Goal: Task Accomplishment & Management: Use online tool/utility

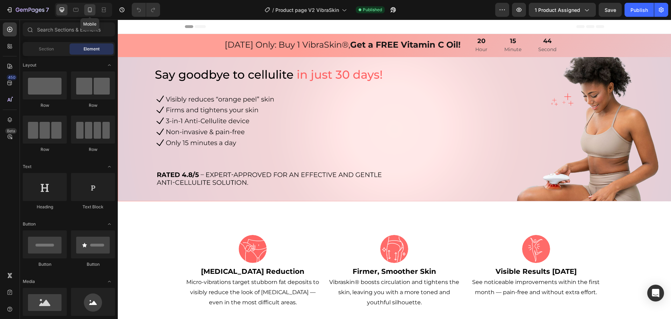
click at [91, 11] on icon at bounding box center [90, 9] width 4 height 5
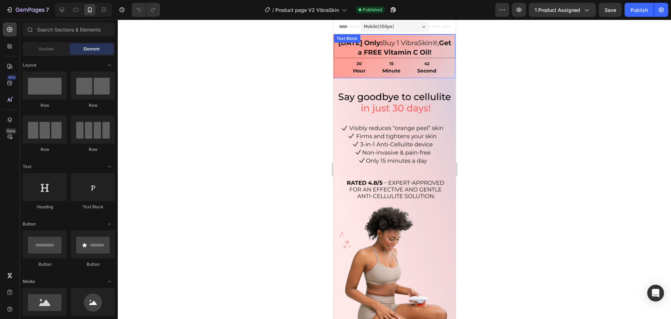
click at [443, 53] on p "[DATE] Only: Buy 1 VibraSkin®, Get a FREE Vitamin C Oil!" at bounding box center [394, 47] width 113 height 19
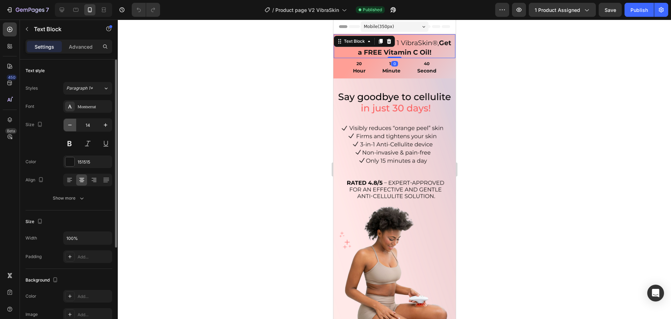
click at [74, 123] on button "button" at bounding box center [70, 125] width 13 height 13
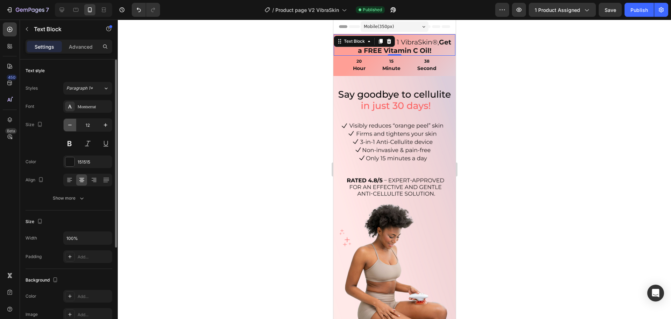
click at [74, 123] on button "button" at bounding box center [70, 125] width 13 height 13
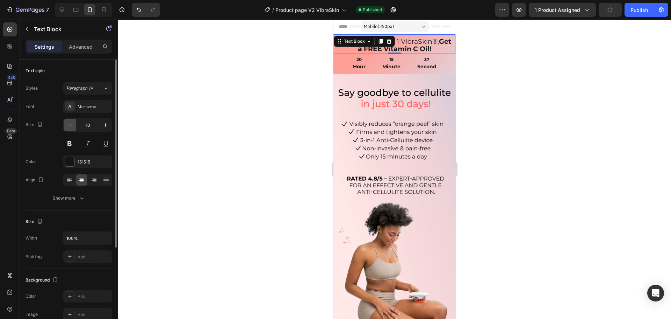
click at [74, 123] on button "button" at bounding box center [70, 125] width 13 height 13
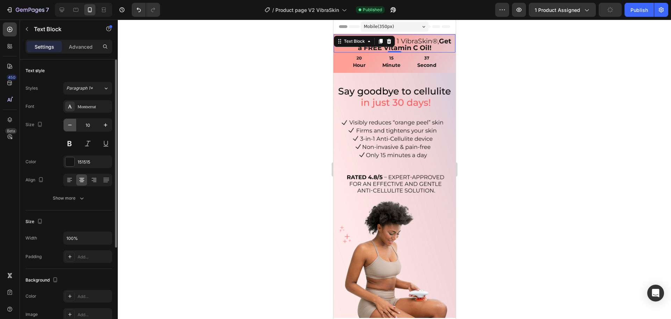
type input "9"
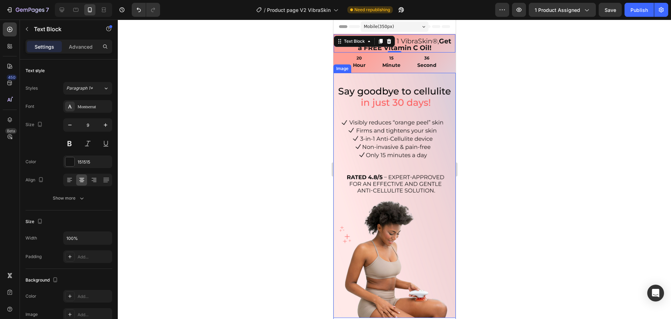
click at [502, 108] on div at bounding box center [394, 169] width 553 height 299
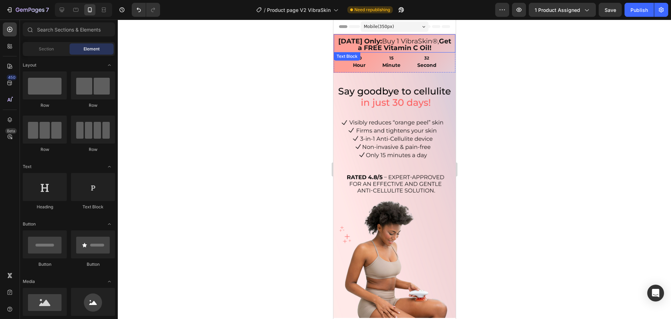
click at [342, 41] on strong "[DATE] Only:" at bounding box center [360, 41] width 44 height 8
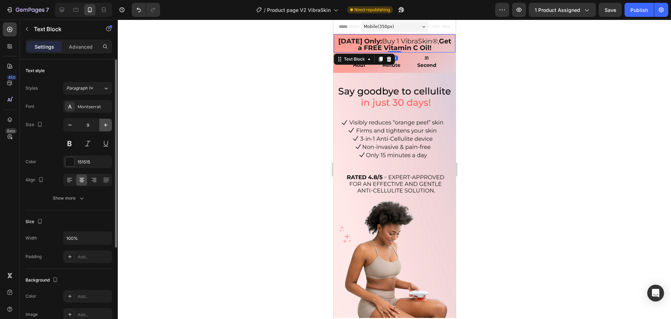
click at [106, 126] on icon "button" at bounding box center [105, 124] width 7 height 7
type input "10"
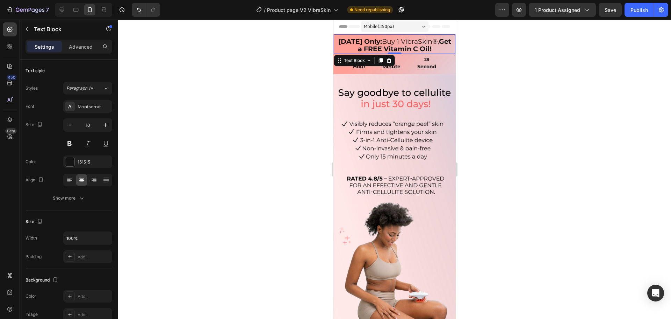
click at [358, 46] on strong "Get a FREE Vitamin C Oil!" at bounding box center [404, 44] width 93 height 15
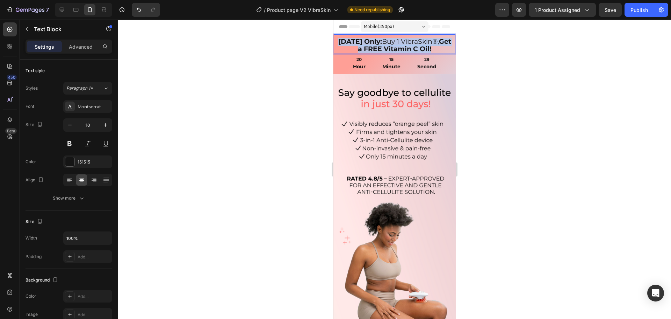
click at [358, 46] on strong "Get a FREE Vitamin C Oil!" at bounding box center [404, 44] width 93 height 15
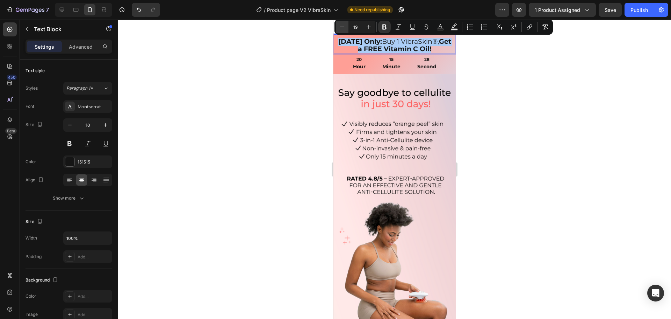
click at [342, 28] on icon "Editor contextual toolbar" at bounding box center [342, 26] width 7 height 7
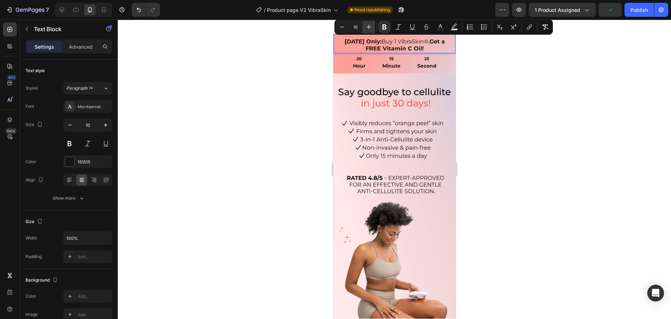
click at [368, 27] on icon "Editor contextual toolbar" at bounding box center [369, 27] width 5 height 5
click at [343, 28] on icon "Editor contextual toolbar" at bounding box center [342, 26] width 7 height 7
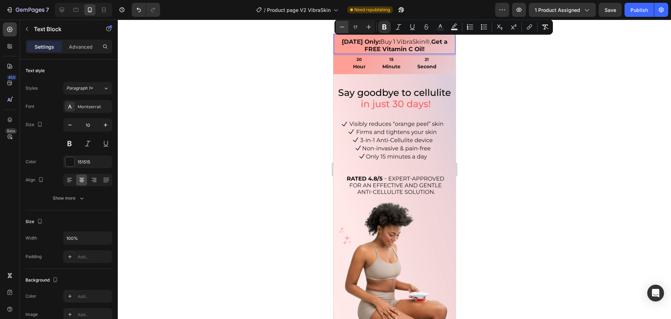
click at [343, 28] on icon "Editor contextual toolbar" at bounding box center [342, 26] width 7 height 7
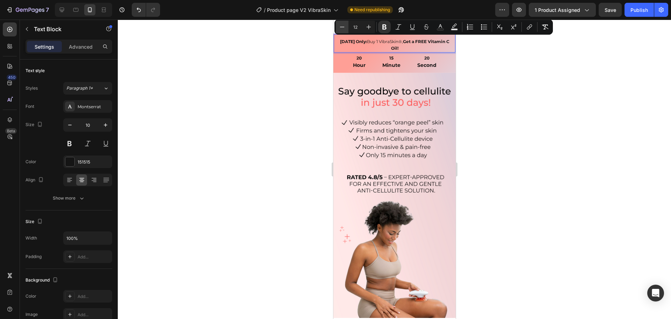
click at [343, 28] on icon "Editor contextual toolbar" at bounding box center [342, 26] width 7 height 7
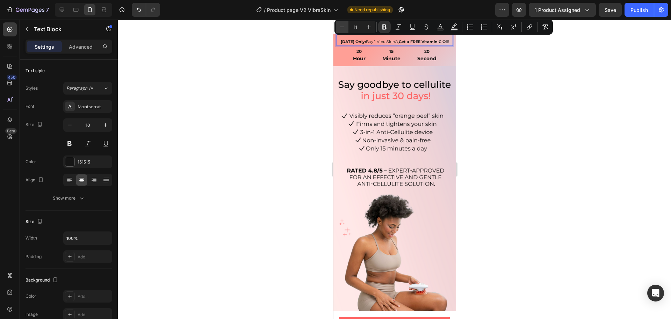
click at [343, 28] on icon "Editor contextual toolbar" at bounding box center [342, 26] width 7 height 7
click at [365, 27] on button "Plus" at bounding box center [369, 27] width 13 height 13
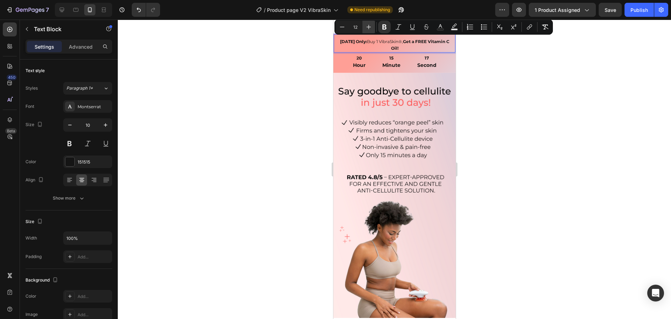
click at [365, 27] on button "Plus" at bounding box center [369, 27] width 13 height 13
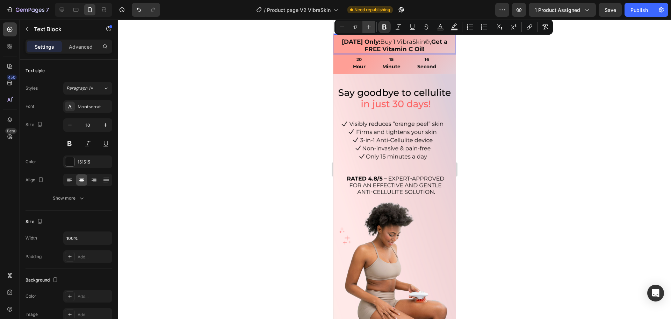
click at [365, 27] on button "Plus" at bounding box center [369, 27] width 13 height 13
click at [344, 27] on icon "Editor contextual toolbar" at bounding box center [342, 27] width 5 height 0
click at [367, 26] on icon "Editor contextual toolbar" at bounding box center [368, 26] width 7 height 7
click at [368, 28] on icon "Editor contextual toolbar" at bounding box center [368, 26] width 7 height 7
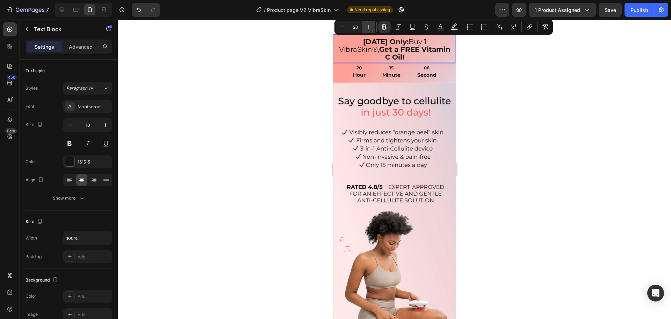
click at [365, 28] on button "Plus" at bounding box center [369, 27] width 13 height 13
click at [341, 26] on icon "Editor contextual toolbar" at bounding box center [342, 26] width 7 height 7
type input "20"
click at [476, 69] on div at bounding box center [394, 169] width 553 height 299
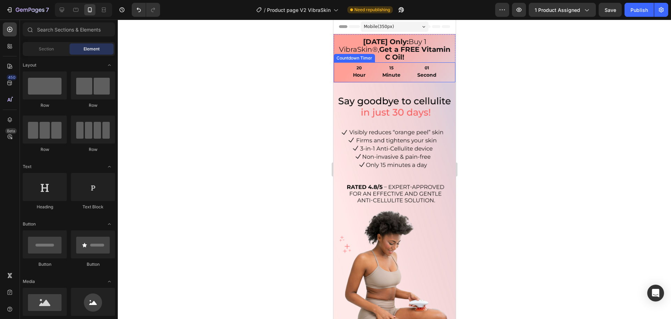
click at [409, 62] on div "01 Second" at bounding box center [427, 72] width 36 height 20
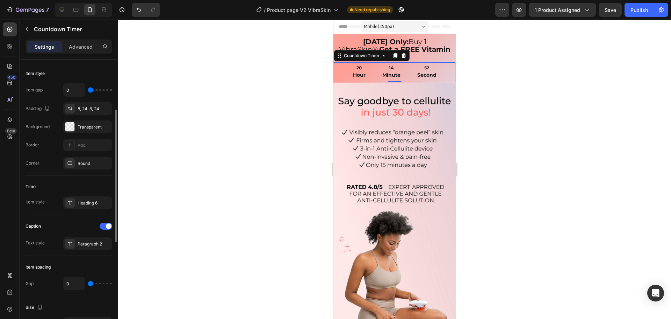
scroll to position [140, 0]
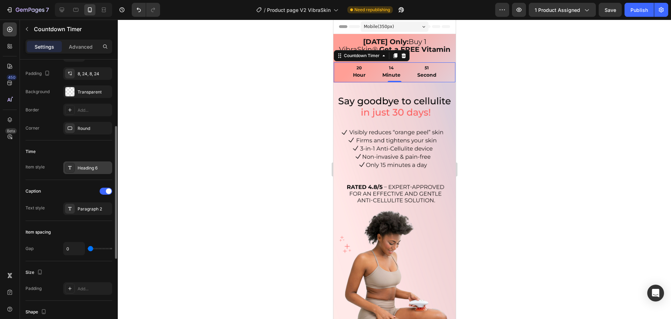
click at [86, 166] on div "Heading 6" at bounding box center [94, 168] width 33 height 6
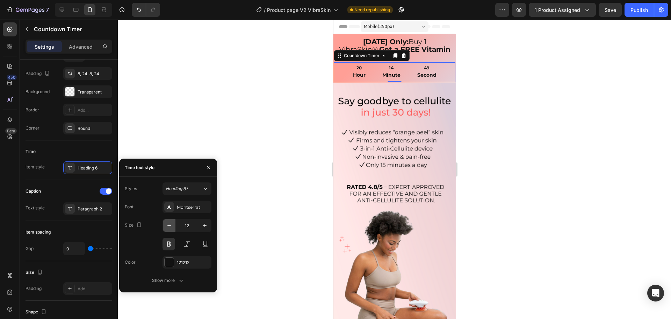
click at [171, 224] on icon "button" at bounding box center [169, 225] width 7 height 7
click at [202, 226] on icon "button" at bounding box center [204, 225] width 7 height 7
type input "12"
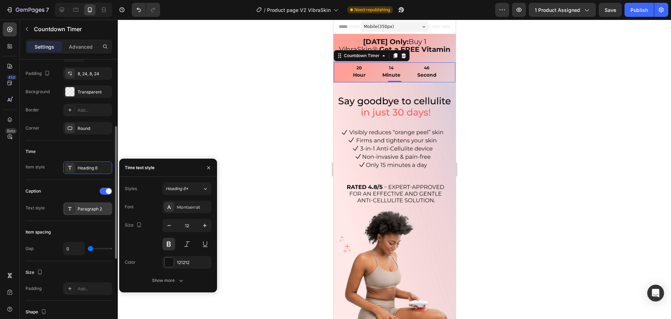
click at [89, 211] on div "Paragraph 2" at bounding box center [94, 209] width 33 height 6
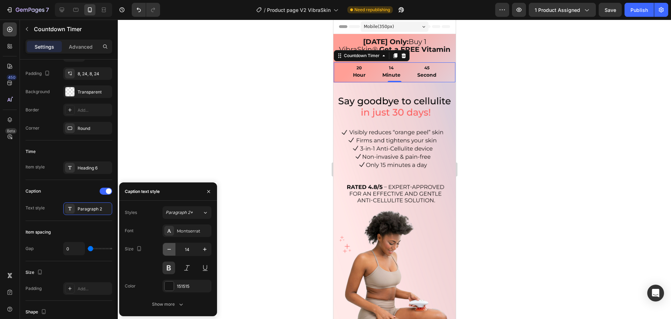
click at [171, 249] on icon "button" at bounding box center [169, 248] width 7 height 7
type input "12"
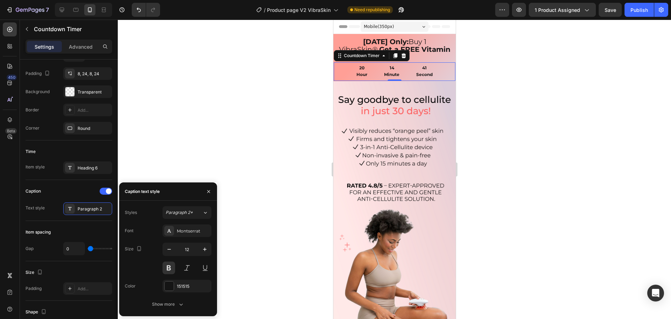
drag, startPoint x: 173, startPoint y: 303, endPoint x: 165, endPoint y: 292, distance: 14.0
click at [173, 303] on div "Show more" at bounding box center [168, 303] width 33 height 7
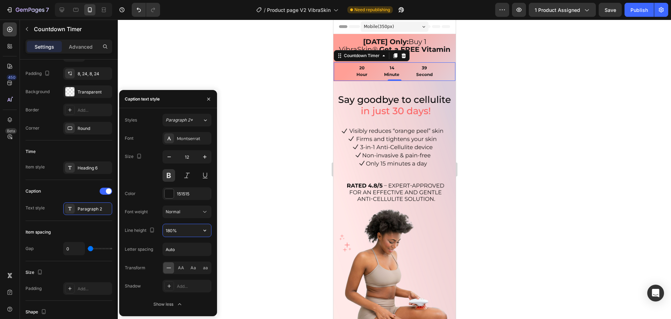
click at [182, 229] on input "180%" at bounding box center [187, 230] width 48 height 13
click at [204, 231] on icon "button" at bounding box center [204, 230] width 7 height 7
click at [173, 281] on div "130%" at bounding box center [179, 287] width 57 height 13
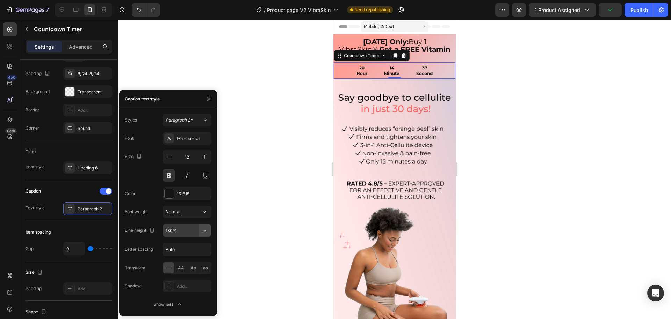
click at [200, 228] on button "button" at bounding box center [205, 230] width 13 height 13
click at [177, 249] on p "100%" at bounding box center [185, 248] width 40 height 6
type input "100%"
click at [535, 162] on div at bounding box center [394, 169] width 553 height 299
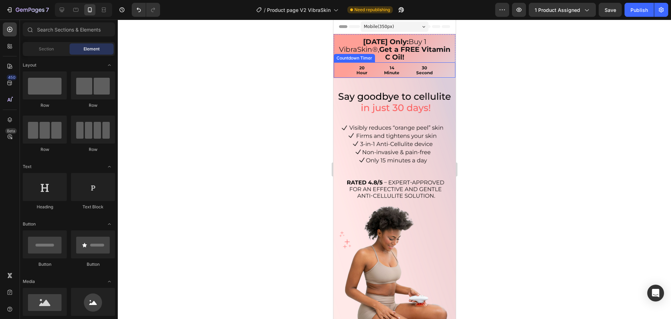
click at [430, 62] on div "30 Second" at bounding box center [424, 69] width 33 height 15
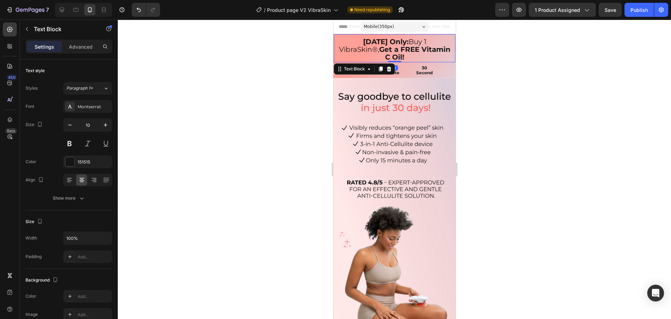
click at [439, 48] on p "[DATE] Only: Buy 1 VibraSkin®, Get a FREE Vitamin C Oil!" at bounding box center [394, 49] width 113 height 23
click at [446, 64] on div "20 Hour 14 Minute 28 Second" at bounding box center [395, 69] width 122 height 15
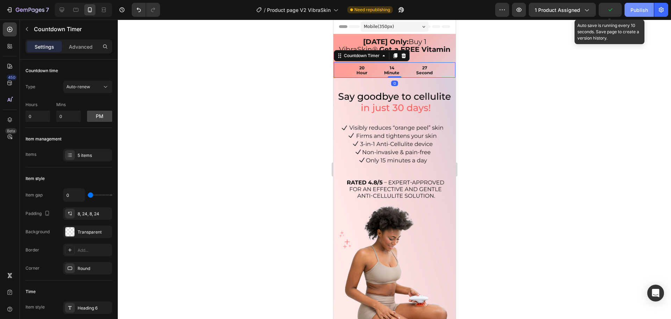
click at [644, 10] on div "Publish" at bounding box center [639, 9] width 17 height 7
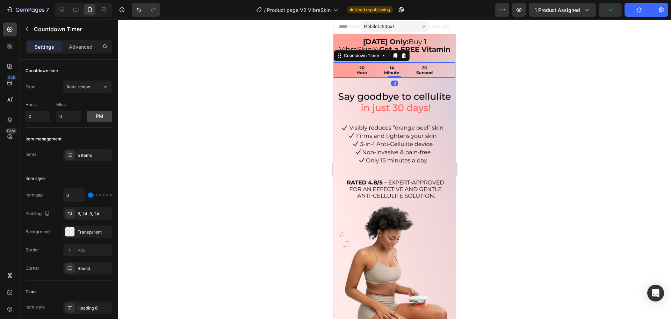
click at [596, 109] on div at bounding box center [394, 169] width 553 height 299
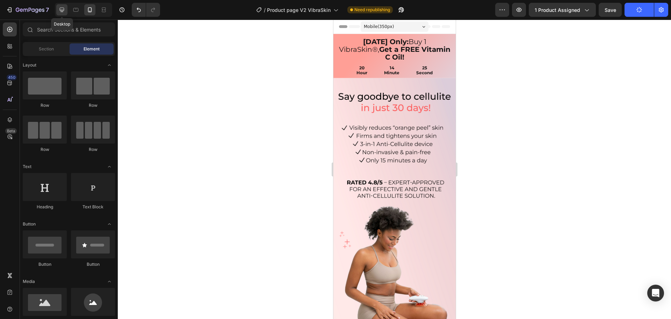
click at [66, 5] on div at bounding box center [61, 9] width 11 height 11
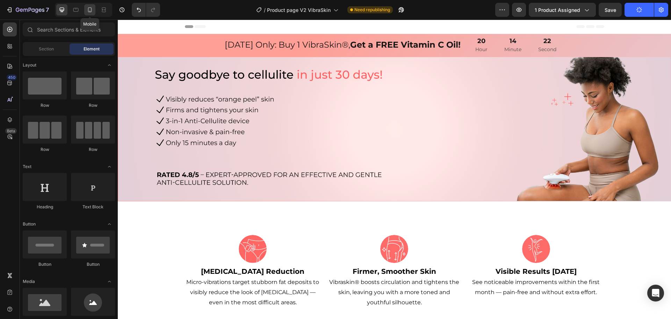
click at [92, 10] on icon at bounding box center [90, 9] width 4 height 5
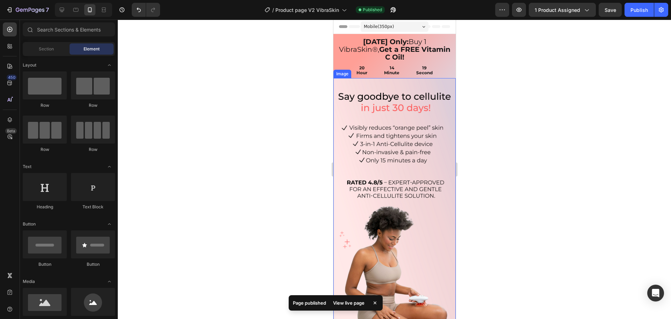
click at [543, 122] on div at bounding box center [394, 169] width 553 height 299
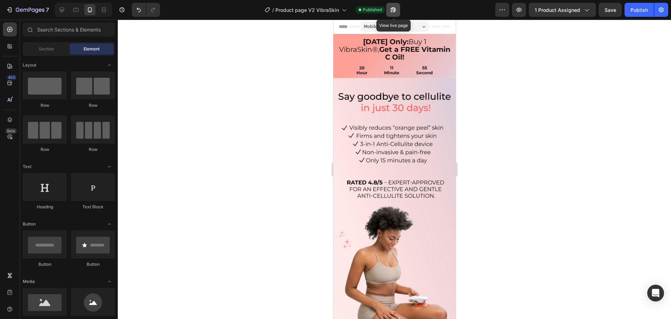
click at [393, 9] on icon "button" at bounding box center [393, 9] width 7 height 7
click at [399, 121] on img at bounding box center [394, 200] width 122 height 245
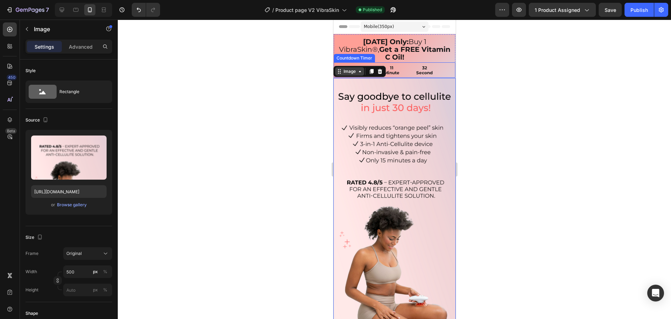
click at [350, 68] on div "Image" at bounding box center [349, 71] width 15 height 6
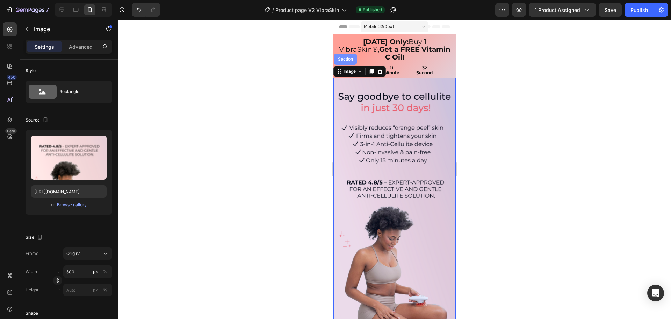
click at [347, 57] on div "Section" at bounding box center [345, 59] width 18 height 4
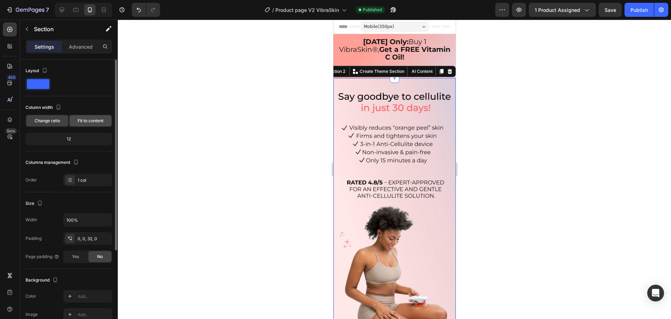
click at [83, 120] on span "Fit to content" at bounding box center [91, 120] width 26 height 6
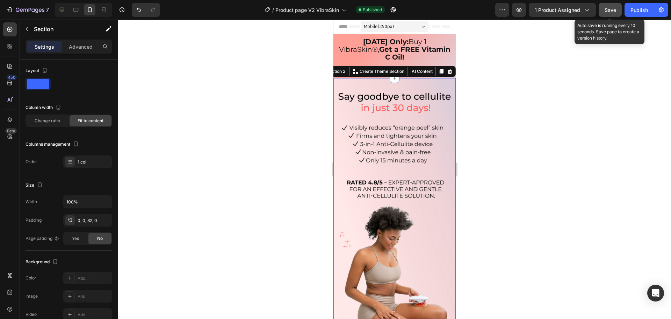
click at [609, 8] on span "Save" at bounding box center [611, 10] width 12 height 6
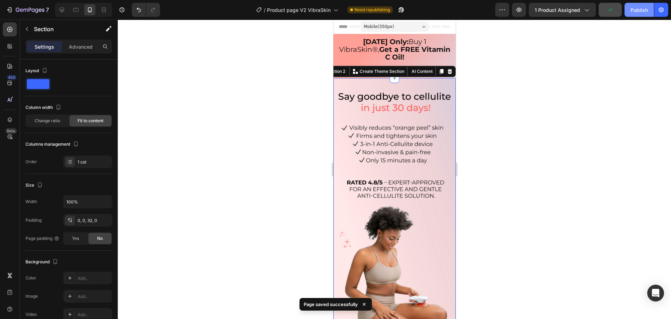
click at [637, 12] on div "Publish" at bounding box center [639, 9] width 17 height 7
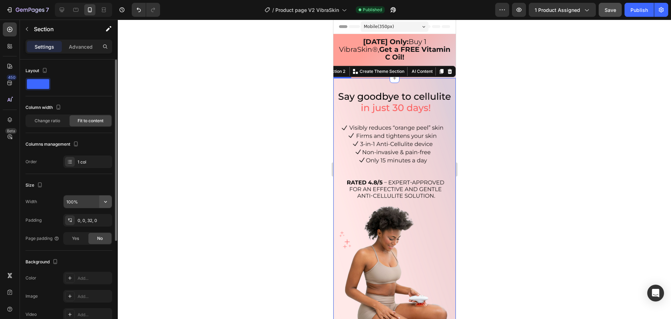
click at [103, 199] on icon "button" at bounding box center [105, 201] width 7 height 7
click at [386, 36] on div "[DATE] Only: Buy 1 VibraSkin®, Get a FREE Vitamin C Oil! Text Block" at bounding box center [395, 48] width 122 height 28
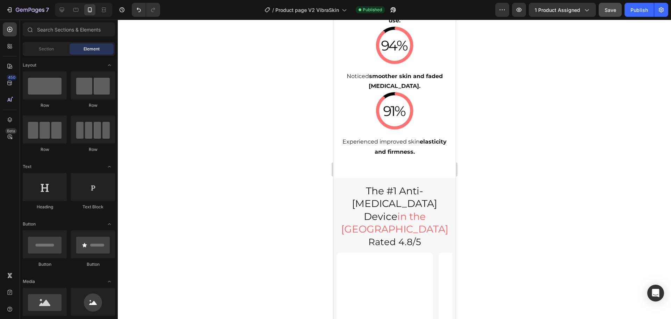
scroll to position [2214, 0]
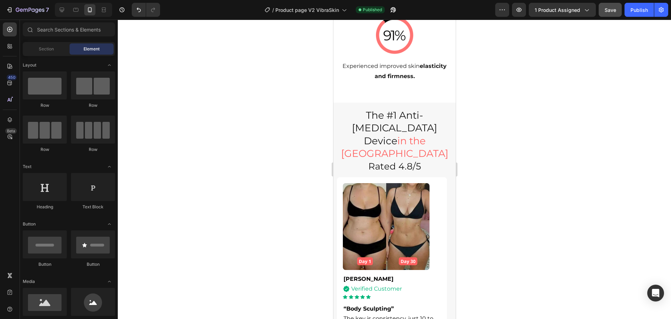
drag, startPoint x: 789, startPoint y: 106, endPoint x: 796, endPoint y: 247, distance: 141.4
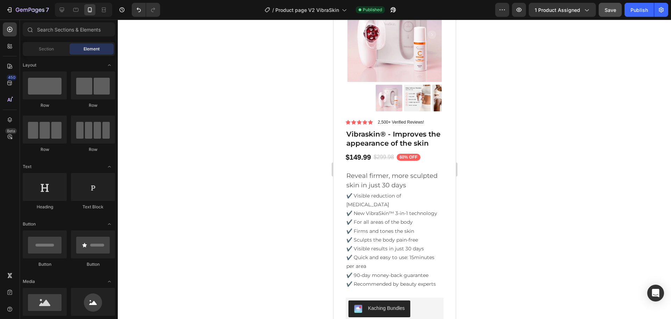
scroll to position [2755, 0]
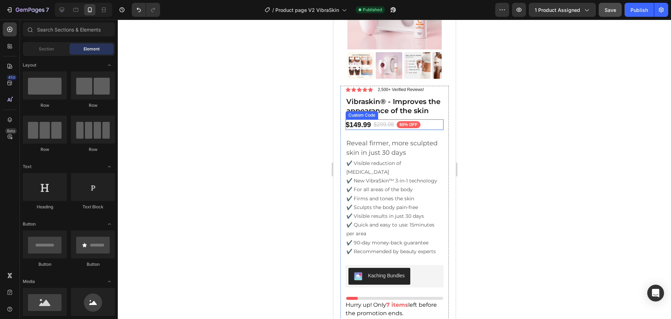
click at [381, 129] on span "$299.98" at bounding box center [383, 124] width 20 height 8
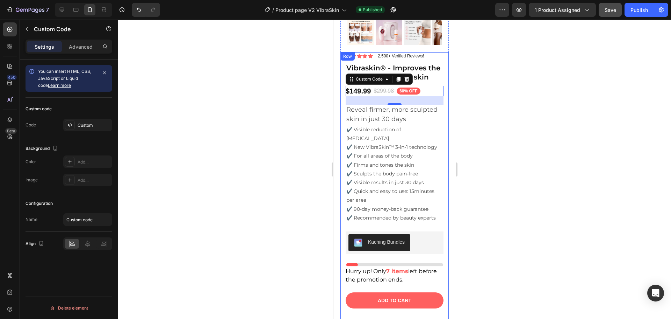
scroll to position [2685, 0]
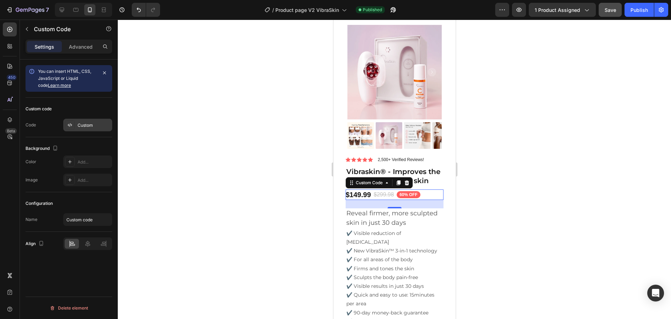
click at [87, 126] on div "Custom" at bounding box center [94, 125] width 33 height 6
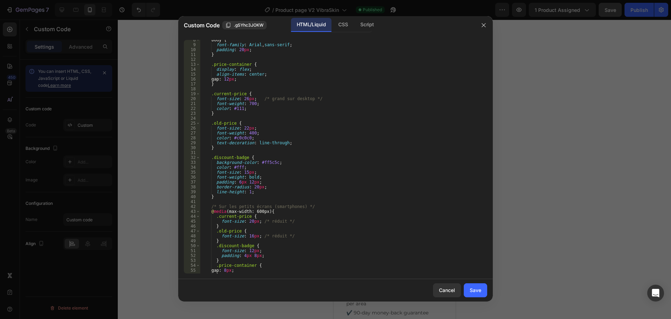
scroll to position [0, 0]
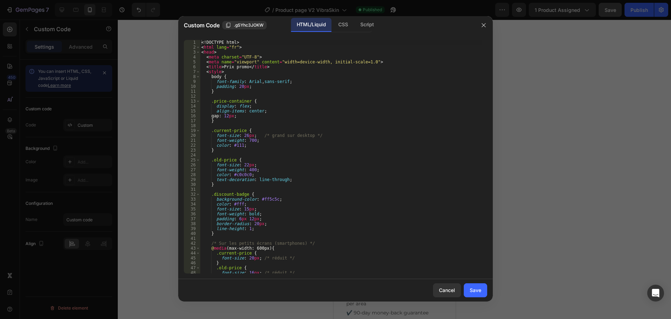
click at [73, 172] on div at bounding box center [335, 159] width 671 height 319
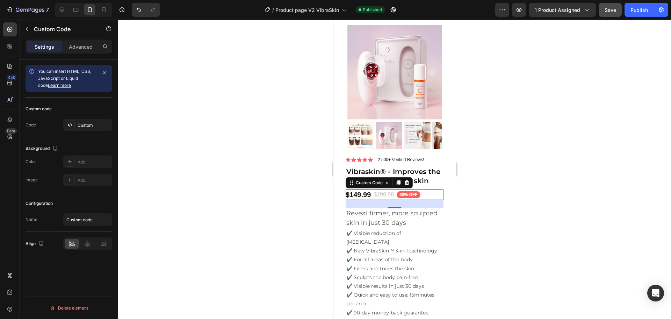
click at [407, 185] on icon at bounding box center [407, 182] width 5 height 5
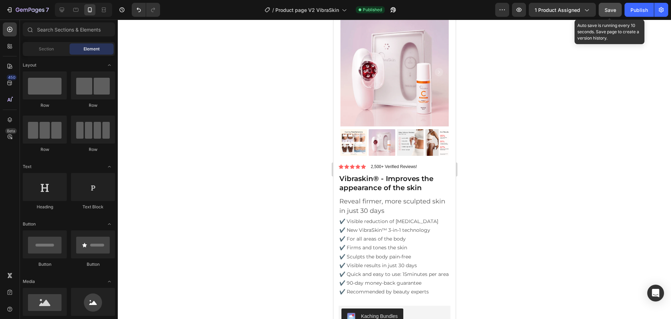
click at [607, 12] on span "Save" at bounding box center [611, 10] width 12 height 6
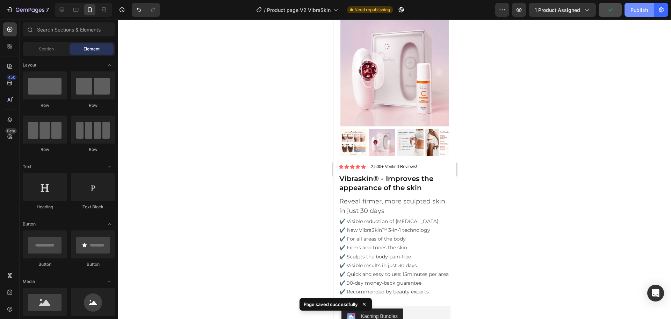
click at [639, 10] on div "Publish" at bounding box center [639, 9] width 17 height 7
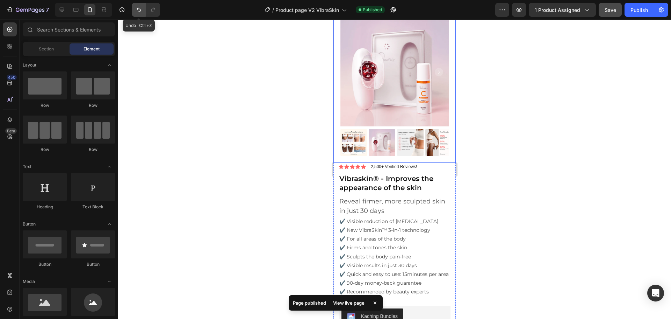
click at [137, 11] on icon "Undo/Redo" at bounding box center [138, 9] width 7 height 7
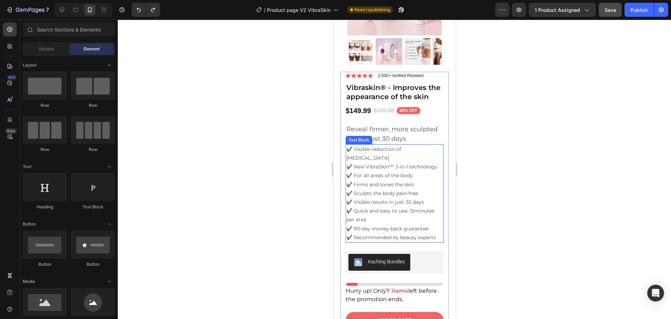
scroll to position [2755, 0]
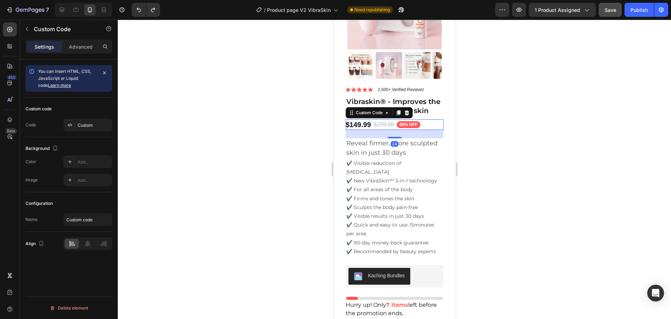
click at [424, 127] on div "$149.99 $299.98 60% OFF" at bounding box center [394, 124] width 98 height 10
click at [88, 122] on div "Custom" at bounding box center [94, 125] width 33 height 6
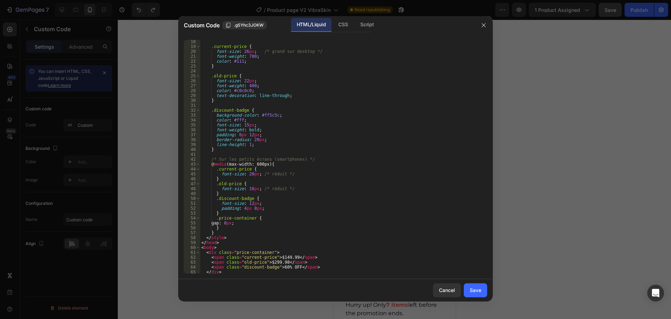
scroll to position [84, 0]
click at [257, 163] on div ".current-price { font-size : 26 px ; /* grand sur desktop */ font-weight : 700 …" at bounding box center [341, 160] width 282 height 243
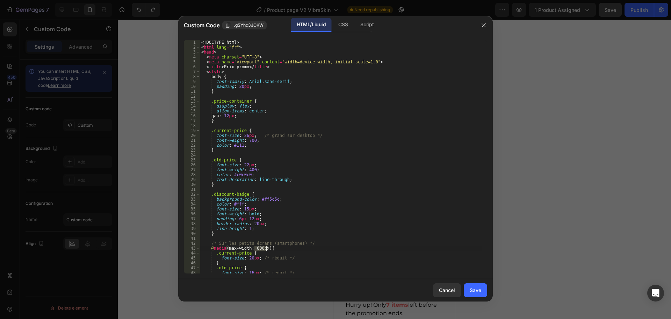
scroll to position [0, 0]
click at [262, 146] on div "<! DOCTYPE html > < html lang = "fr" > < head > < meta charset = "UTF-8" > < me…" at bounding box center [341, 161] width 282 height 243
click at [236, 74] on div "<! DOCTYPE html > < html lang = "fr" > < head > < meta charset = "UTF-8" > < me…" at bounding box center [341, 161] width 282 height 243
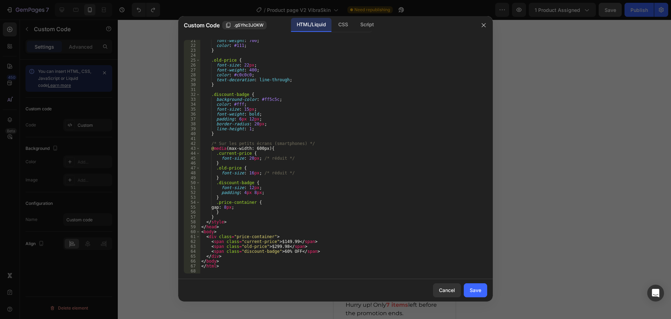
scroll to position [0, 0]
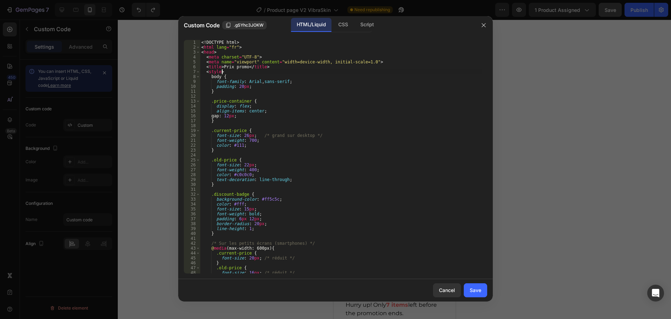
type textarea "<style>"
click at [566, 117] on div at bounding box center [335, 159] width 671 height 319
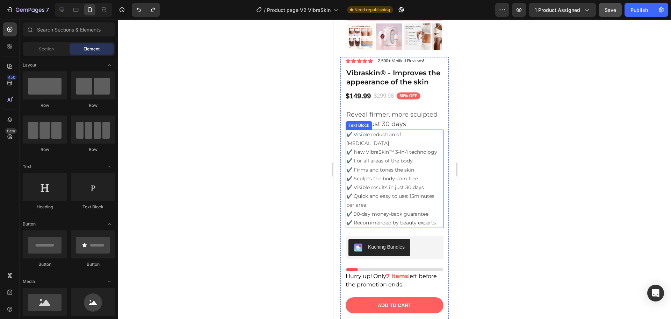
scroll to position [2738, 0]
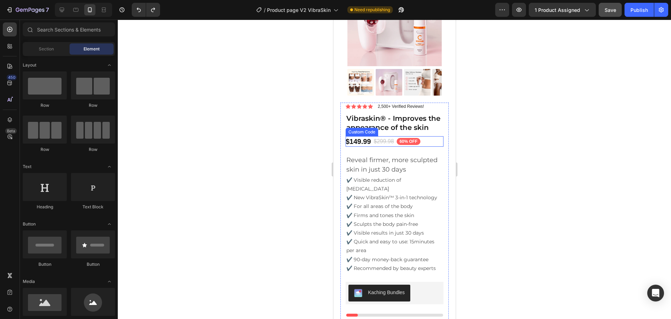
click at [424, 146] on div "$149.99 $299.98 60% OFF" at bounding box center [394, 141] width 98 height 10
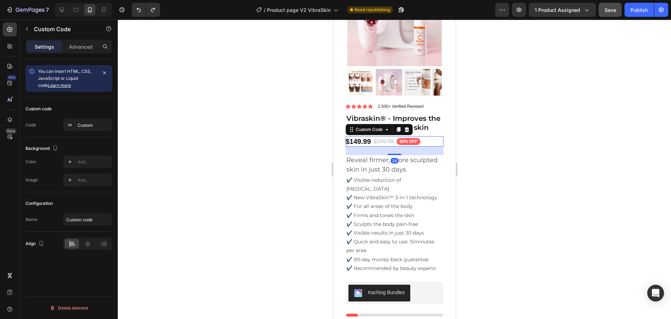
click at [495, 169] on div at bounding box center [394, 169] width 553 height 299
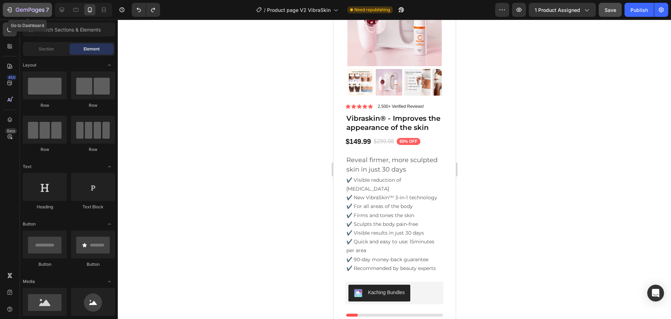
click at [16, 6] on div "7" at bounding box center [32, 10] width 33 height 8
